Goal: Task Accomplishment & Management: Complete application form

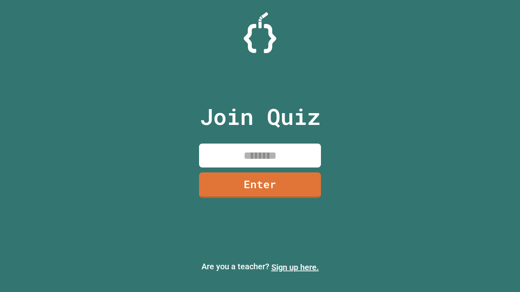
click at [295, 268] on link "Sign up here." at bounding box center [294, 268] width 47 height 10
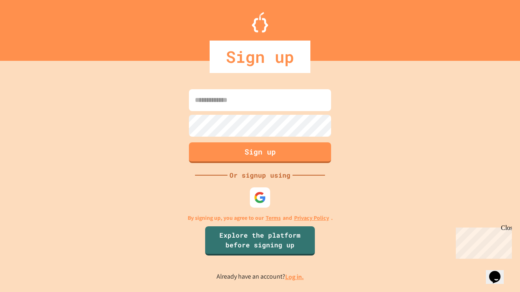
click at [295, 277] on link "Log in." at bounding box center [294, 277] width 19 height 9
